Goal: Task Accomplishment & Management: Use online tool/utility

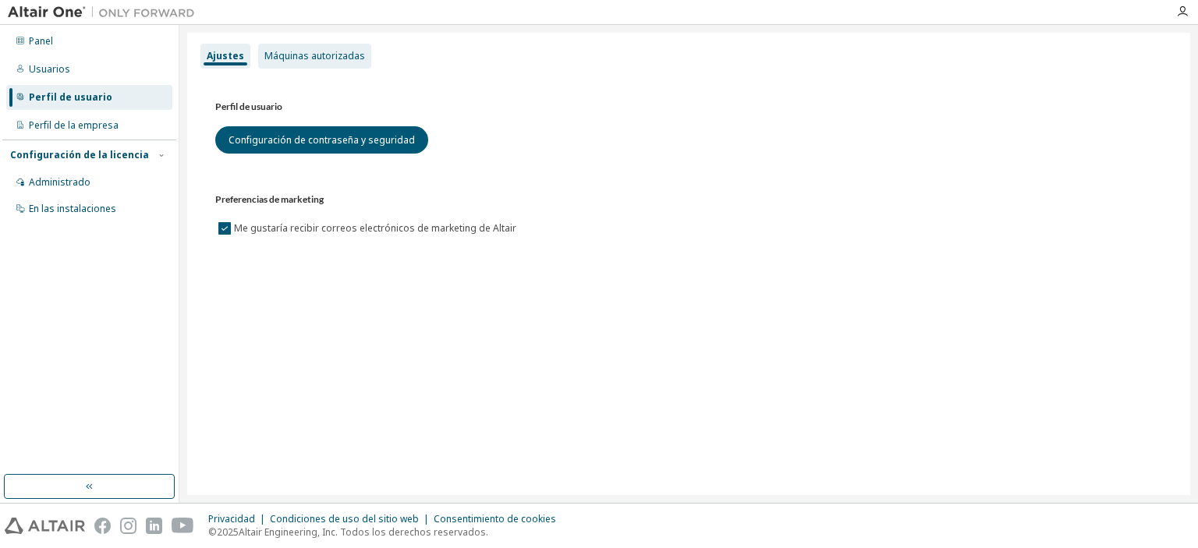
click at [324, 58] on font "Máquinas autorizadas" at bounding box center [314, 55] width 101 height 13
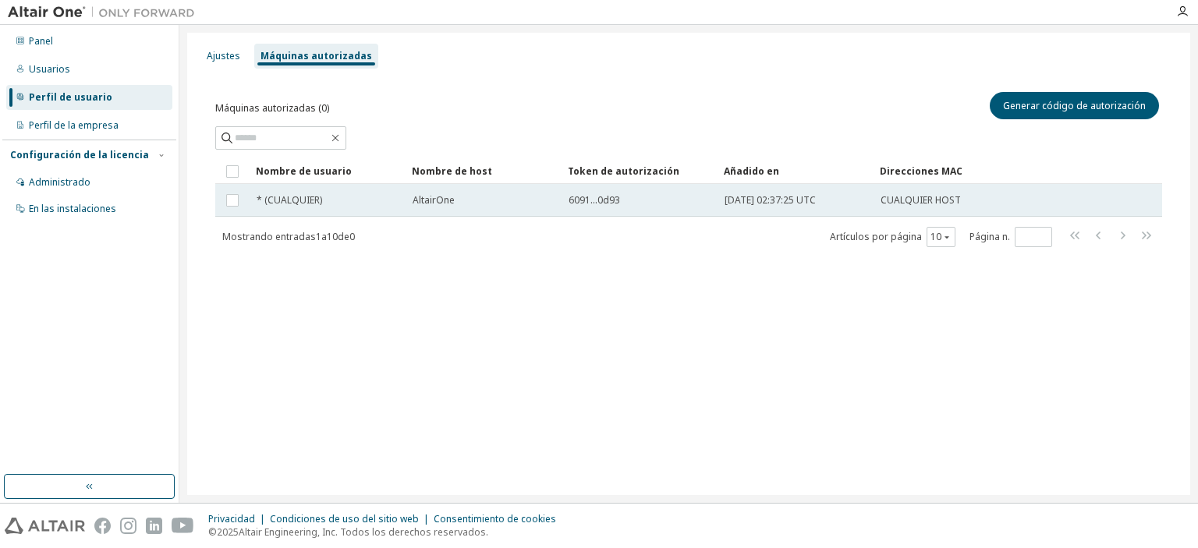
click at [419, 193] on td "AltairOne" at bounding box center [483, 200] width 156 height 33
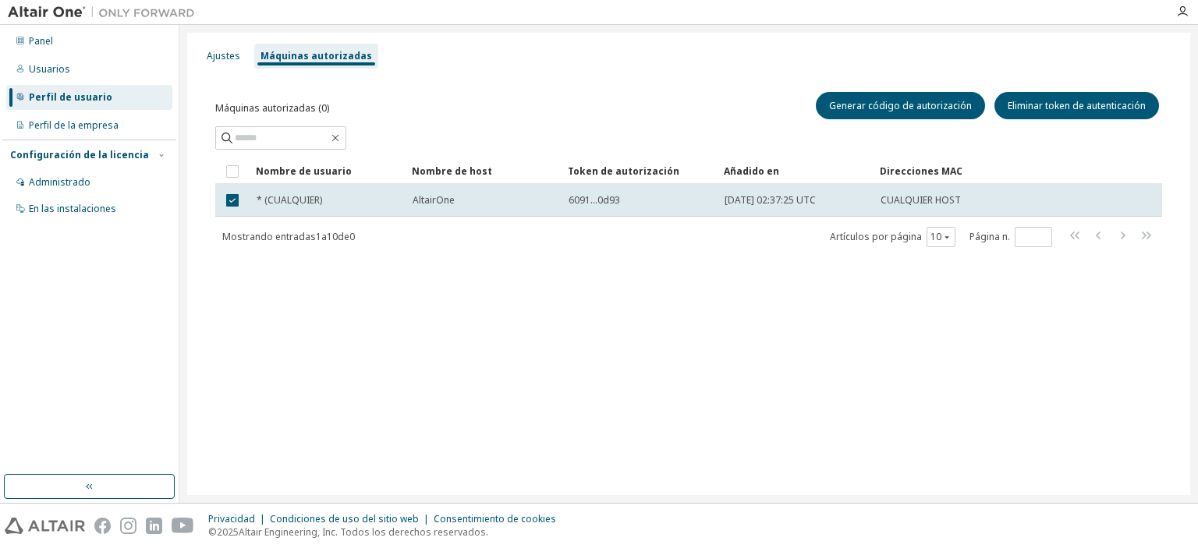
click at [419, 193] on td "AltairOne" at bounding box center [483, 200] width 156 height 33
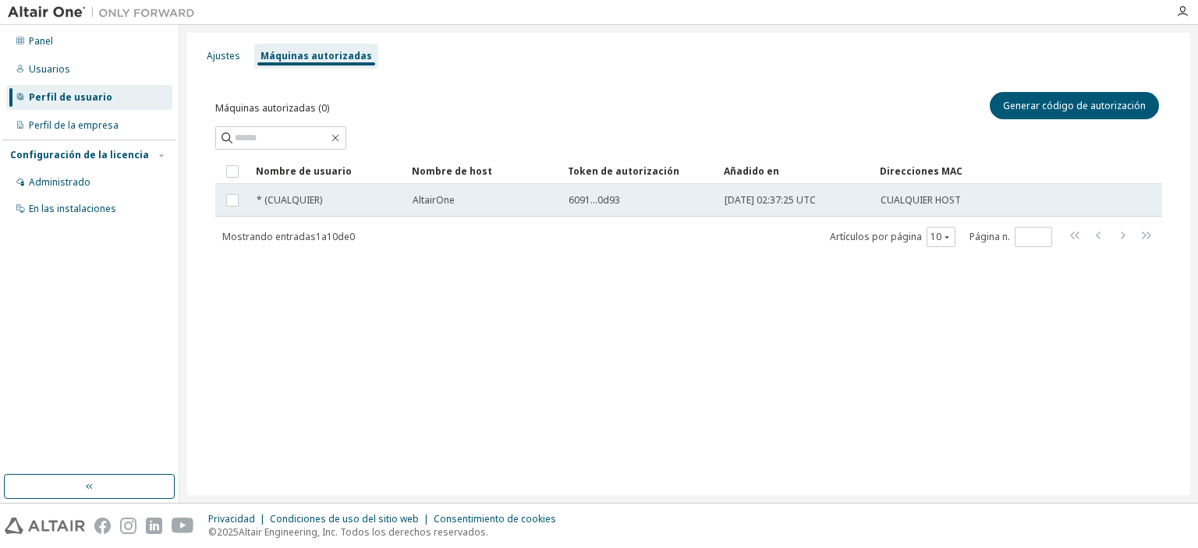
click at [418, 193] on td "AltairOne" at bounding box center [483, 200] width 156 height 33
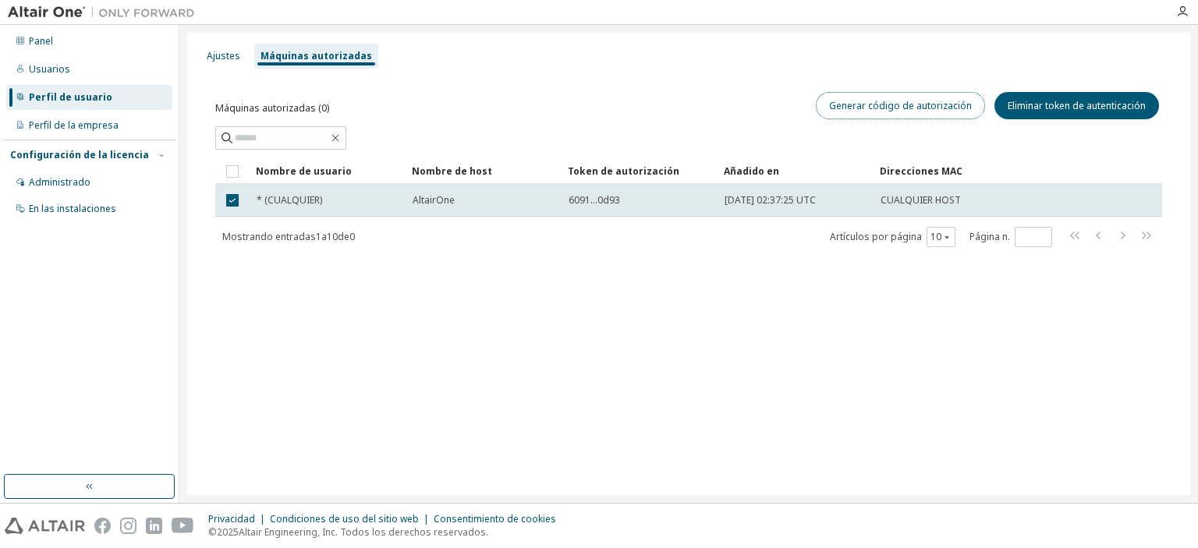
click at [925, 111] on font "Generar código de autorización" at bounding box center [900, 105] width 143 height 13
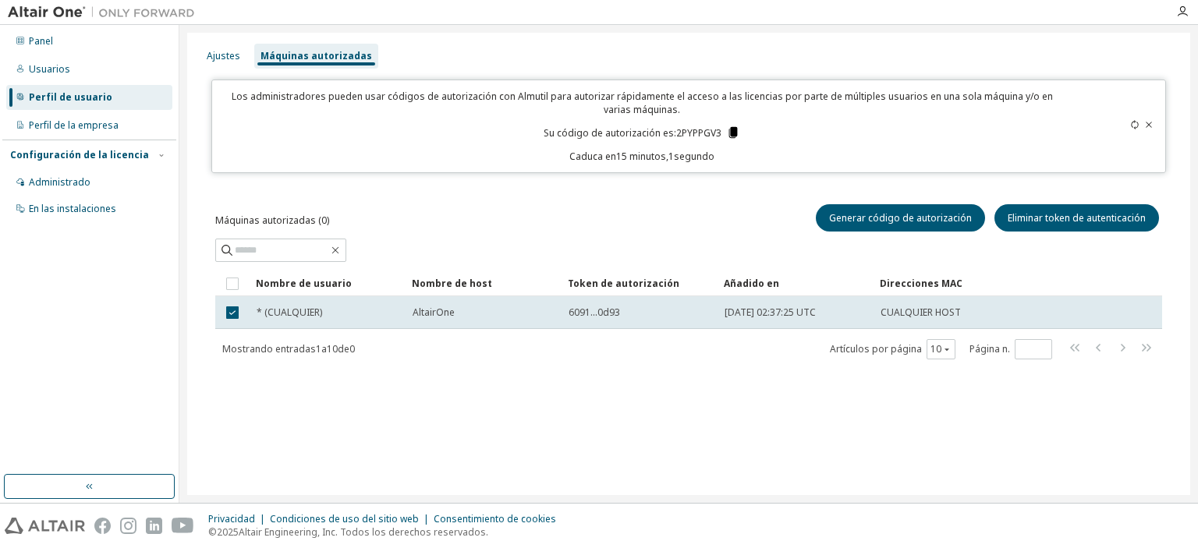
click at [726, 128] on icon at bounding box center [733, 133] width 14 height 14
